Goal: Task Accomplishment & Management: Manage account settings

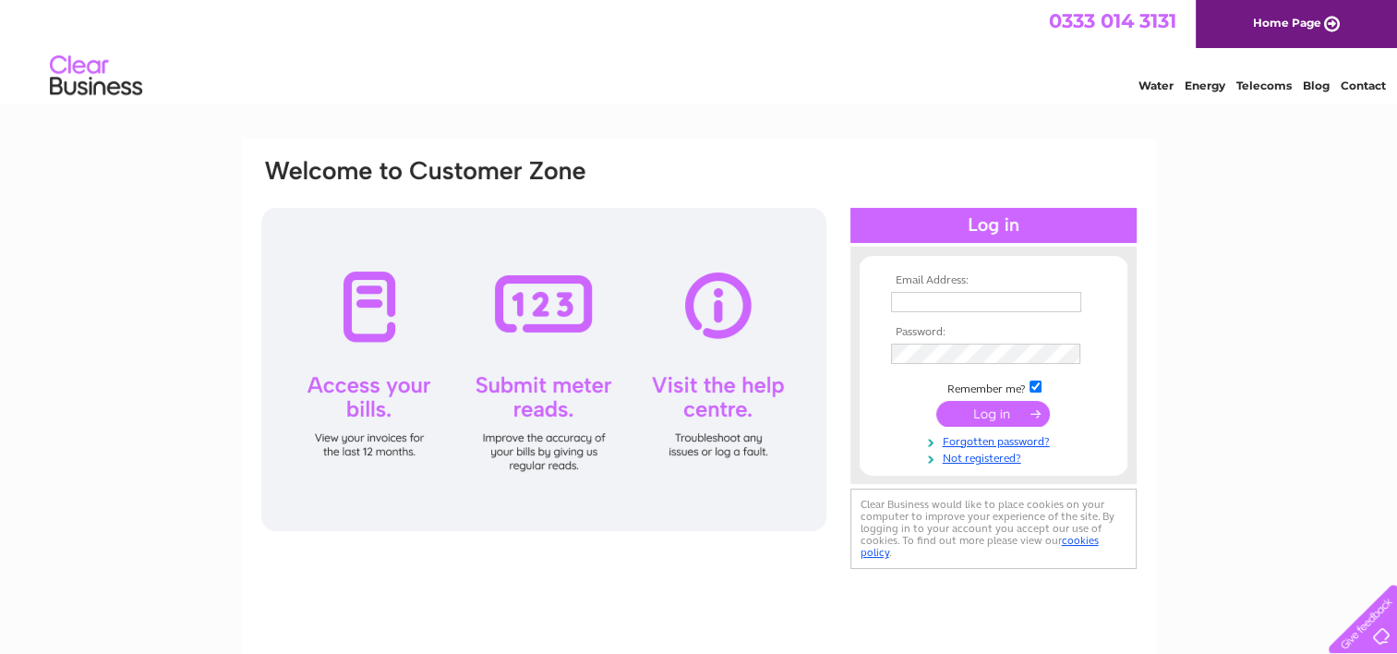
type input "accounts@faresaver.co.uk"
click at [844, 417] on input "submit" at bounding box center [993, 414] width 114 height 26
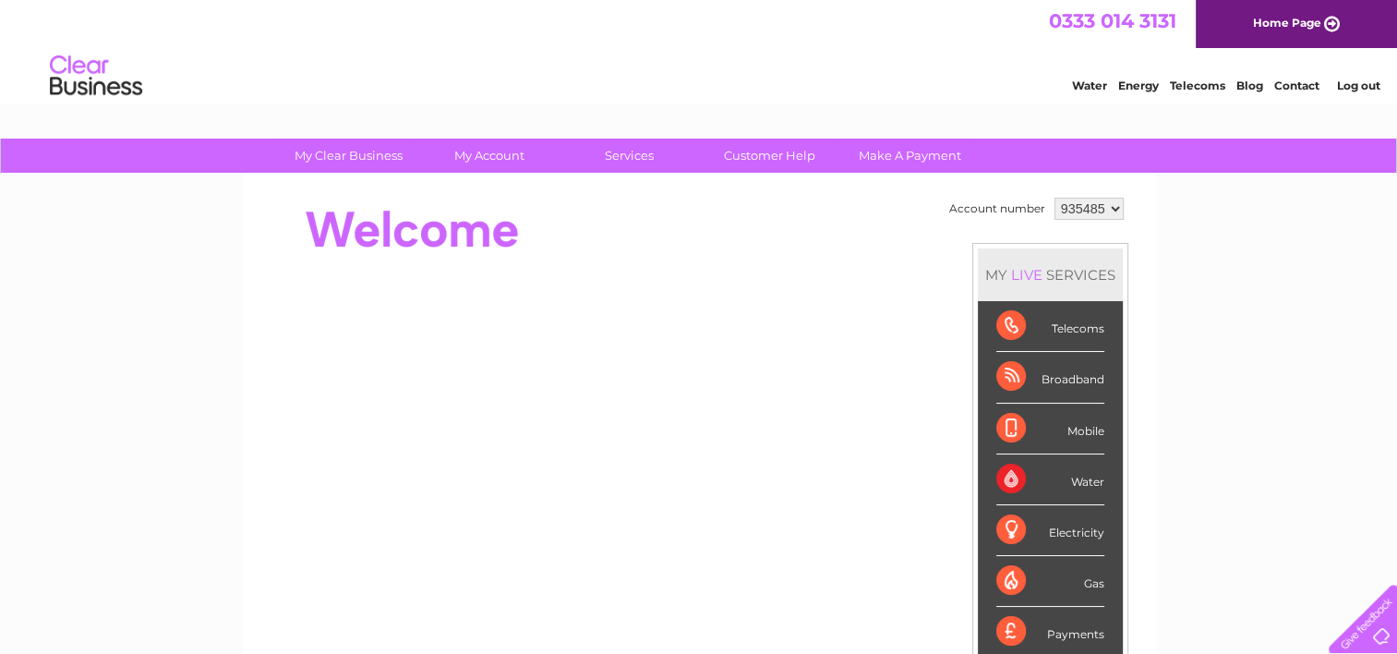
click at [1116, 203] on select "935485 986981" at bounding box center [1089, 209] width 69 height 22
select select "986981"
click at [1055, 198] on select "935485 986981" at bounding box center [1089, 209] width 69 height 22
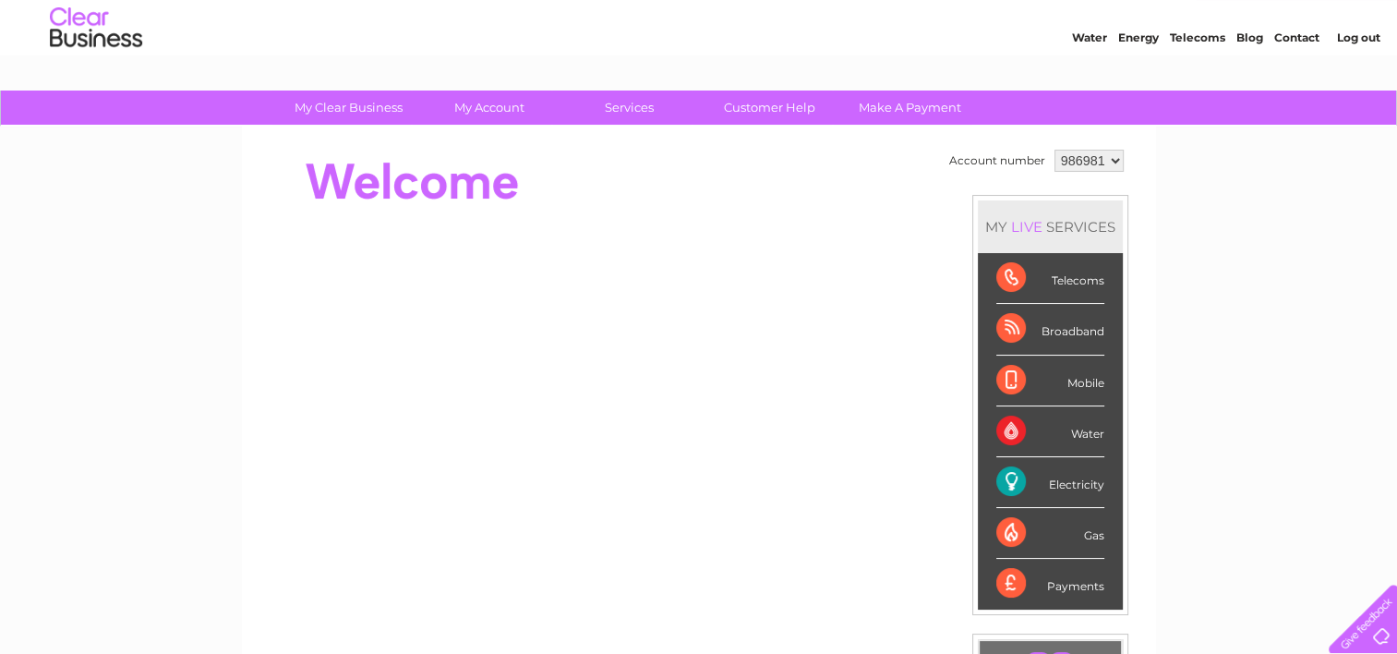
scroll to position [92, 0]
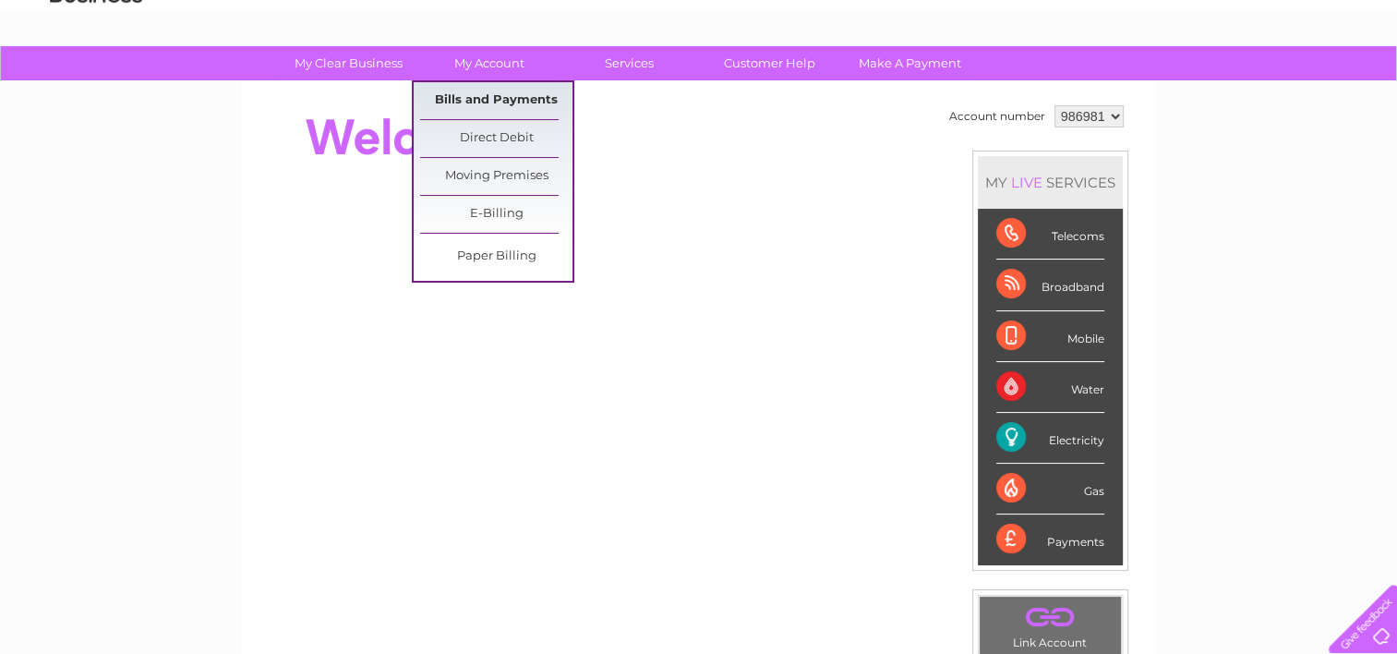
click at [492, 97] on link "Bills and Payments" at bounding box center [496, 100] width 152 height 37
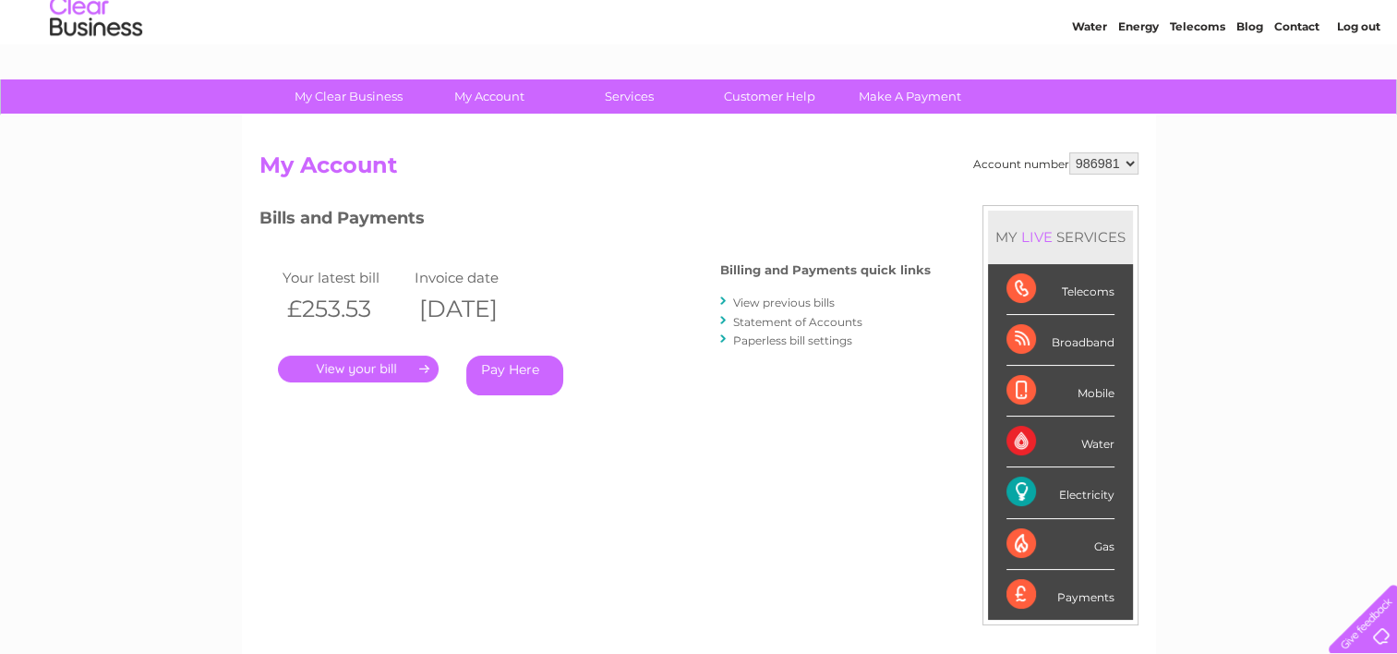
scroll to position [92, 0]
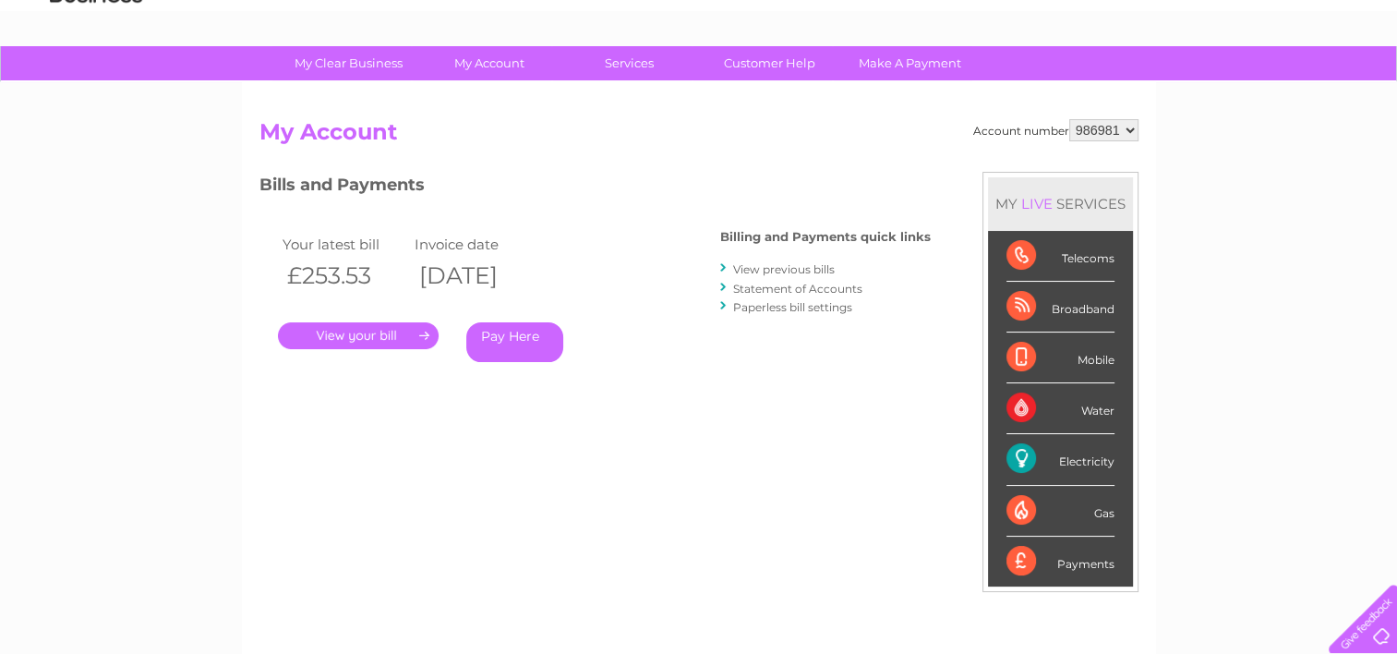
click at [385, 334] on link "." at bounding box center [358, 335] width 161 height 27
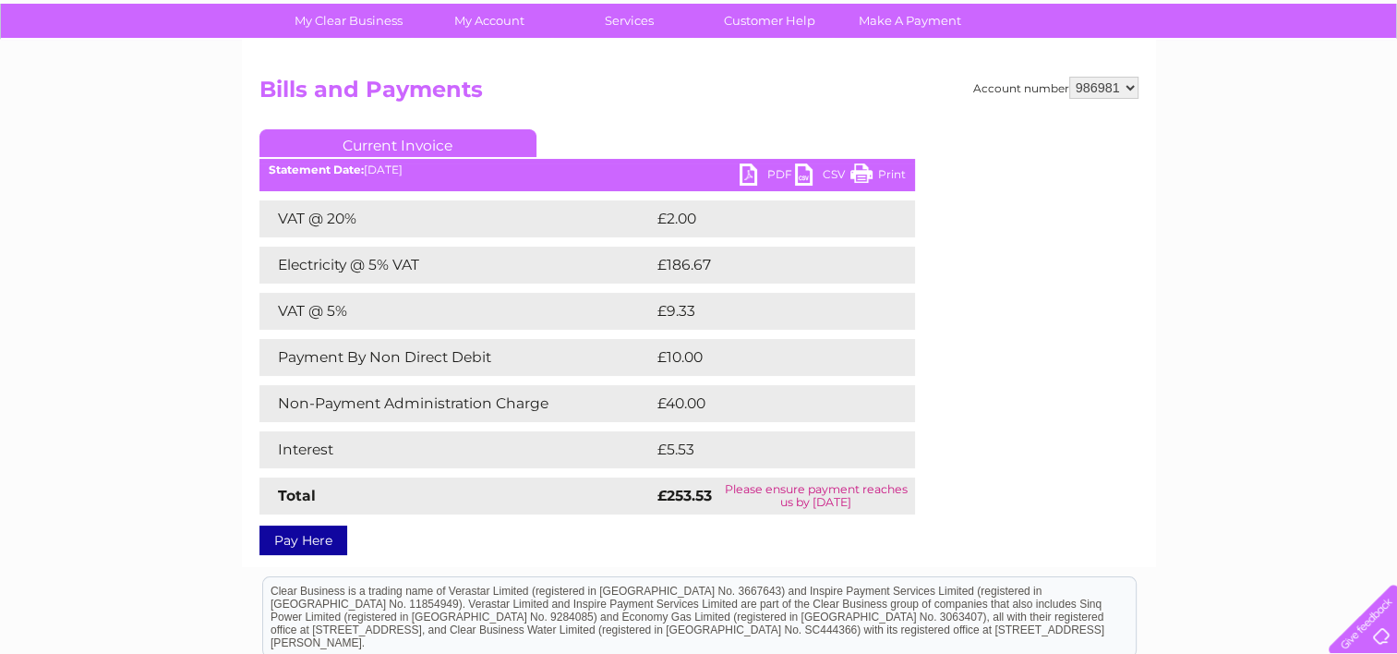
scroll to position [92, 0]
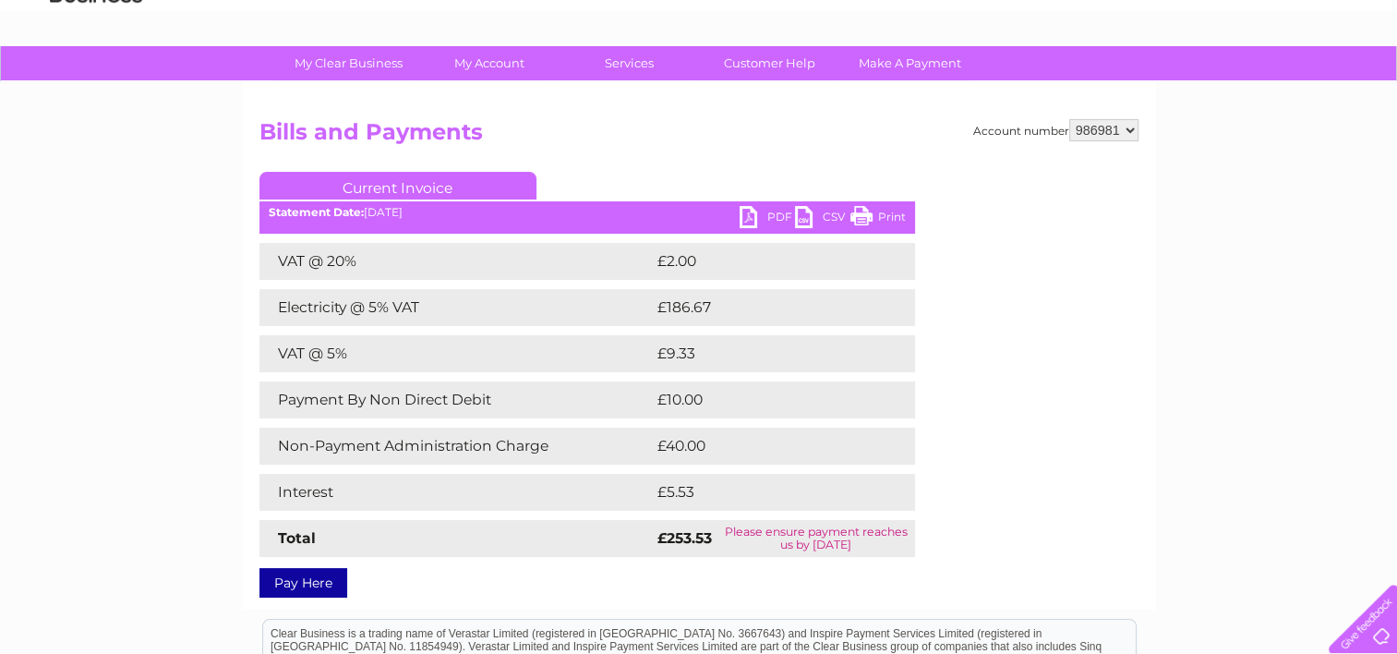
click at [751, 222] on link "PDF" at bounding box center [767, 219] width 55 height 27
